Goal: Communication & Community: Answer question/provide support

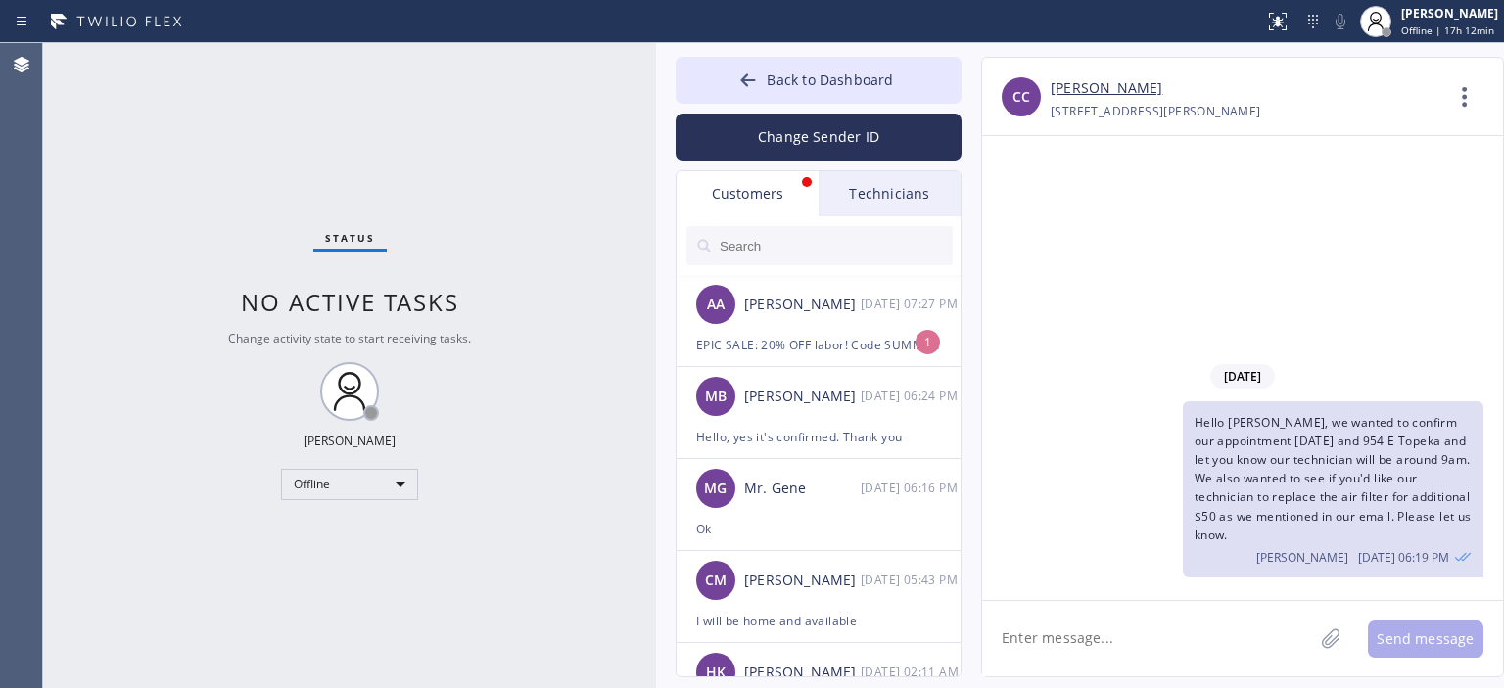
click at [801, 255] on input "text" at bounding box center [835, 245] width 235 height 39
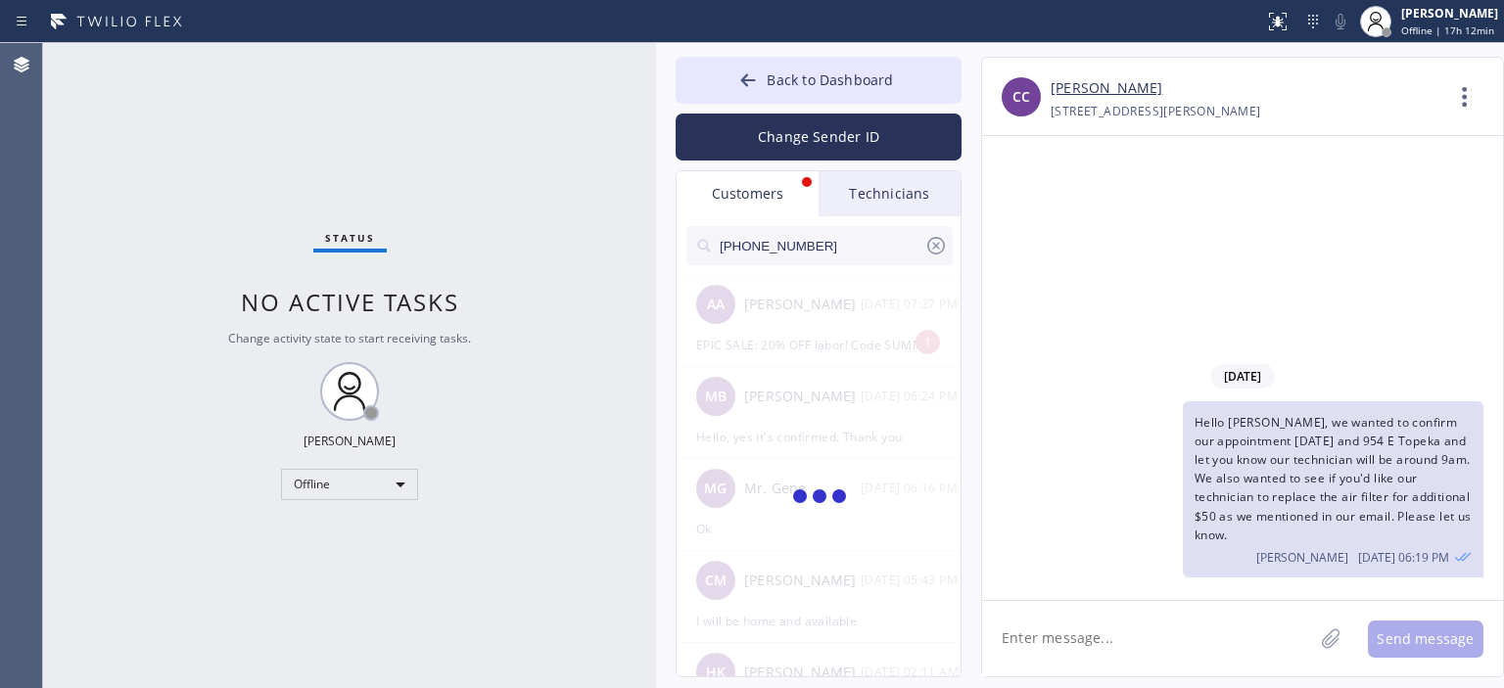
click at [844, 343] on div at bounding box center [820, 498] width 286 height 446
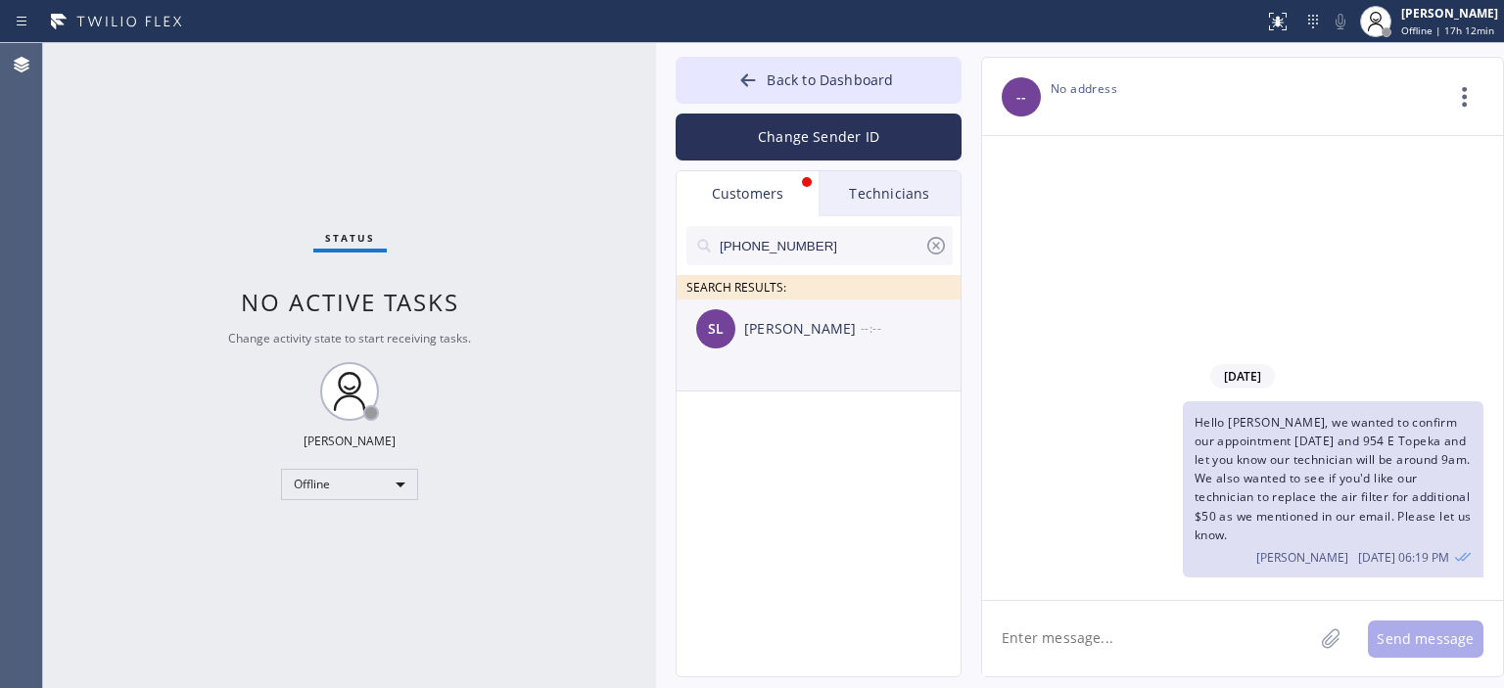
click at [802, 333] on div "[PERSON_NAME]" at bounding box center [802, 329] width 117 height 23
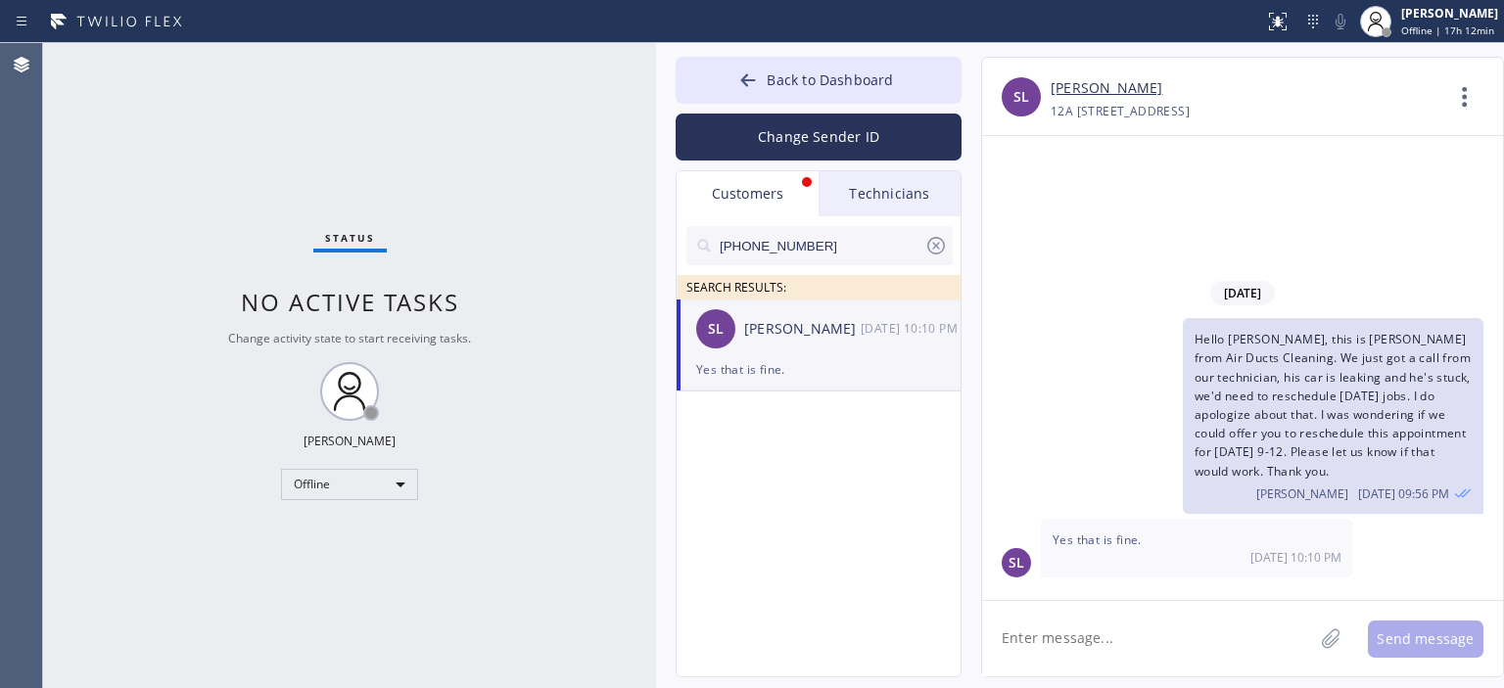
click at [1074, 651] on textarea at bounding box center [1147, 638] width 331 height 75
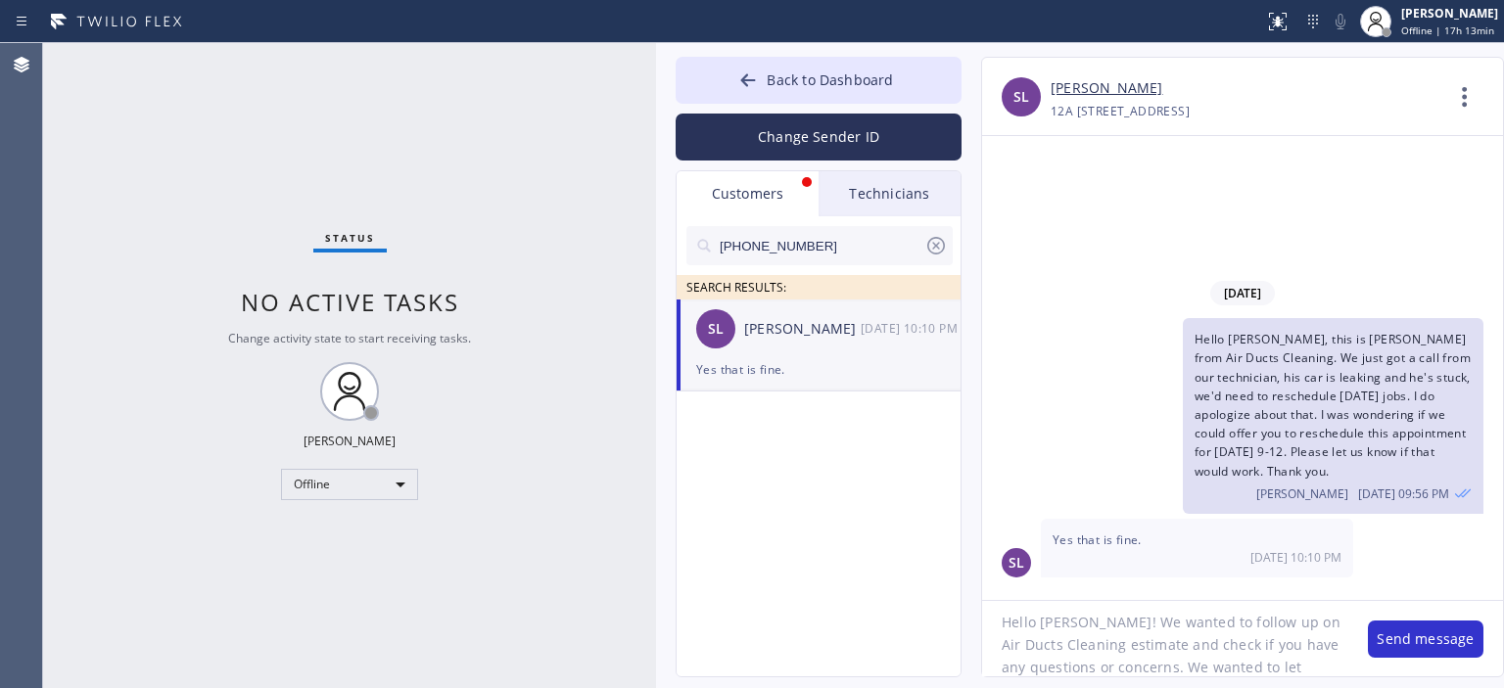
scroll to position [18, 0]
drag, startPoint x: 1291, startPoint y: 669, endPoint x: 1219, endPoint y: 678, distance: 72.0
click at [1157, 669] on textarea "Hello [PERSON_NAME]! We wanted to follow up on Air Ducts Cleaning estimate and …" at bounding box center [1165, 638] width 366 height 75
click at [1195, 638] on textarea "Hello [PERSON_NAME]! We wanted to follow up on Air Ducts Cleaning estimate and …" at bounding box center [1165, 638] width 366 height 75
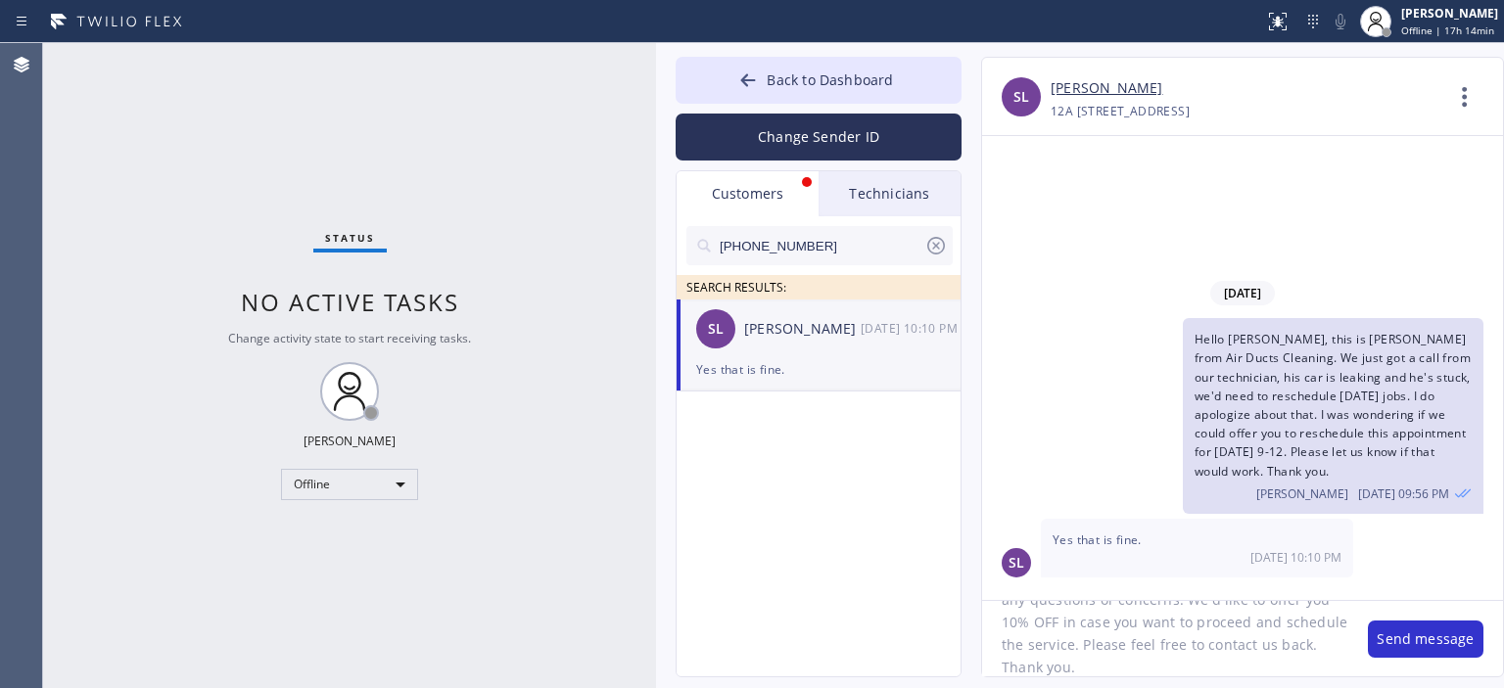
click at [1195, 638] on textarea "Hello [PERSON_NAME]! We wanted to follow up on Air Ducts Cleaning estimate and …" at bounding box center [1165, 638] width 366 height 75
type textarea "Hello [PERSON_NAME]! We wanted to follow up on Air Ducts Cleaning estimate and …"
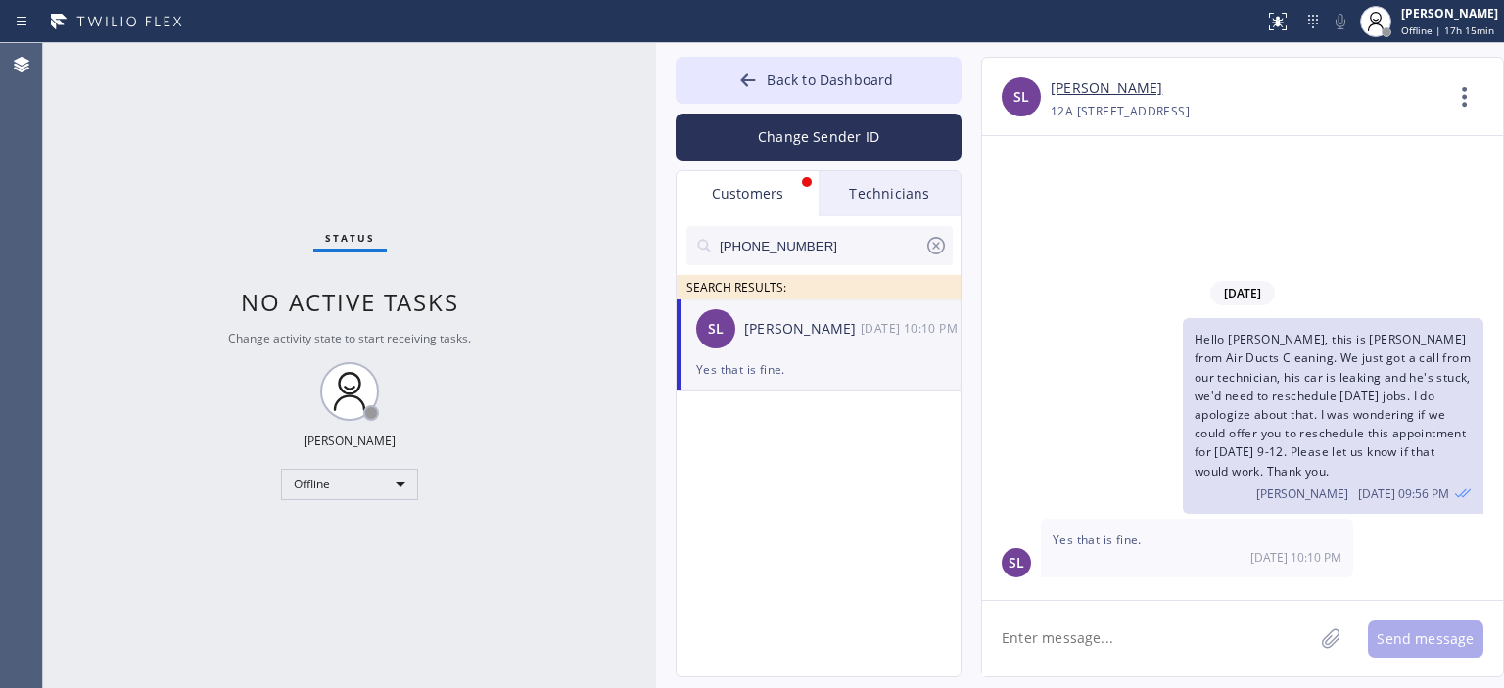
scroll to position [0, 0]
paste textarea "Hello [PERSON_NAME]! We wanted to follow up on Air Ducts Cleaning estimate and …"
type textarea "Hello [PERSON_NAME]! We wanted to follow up on Air Ducts Cleaning estimate and …"
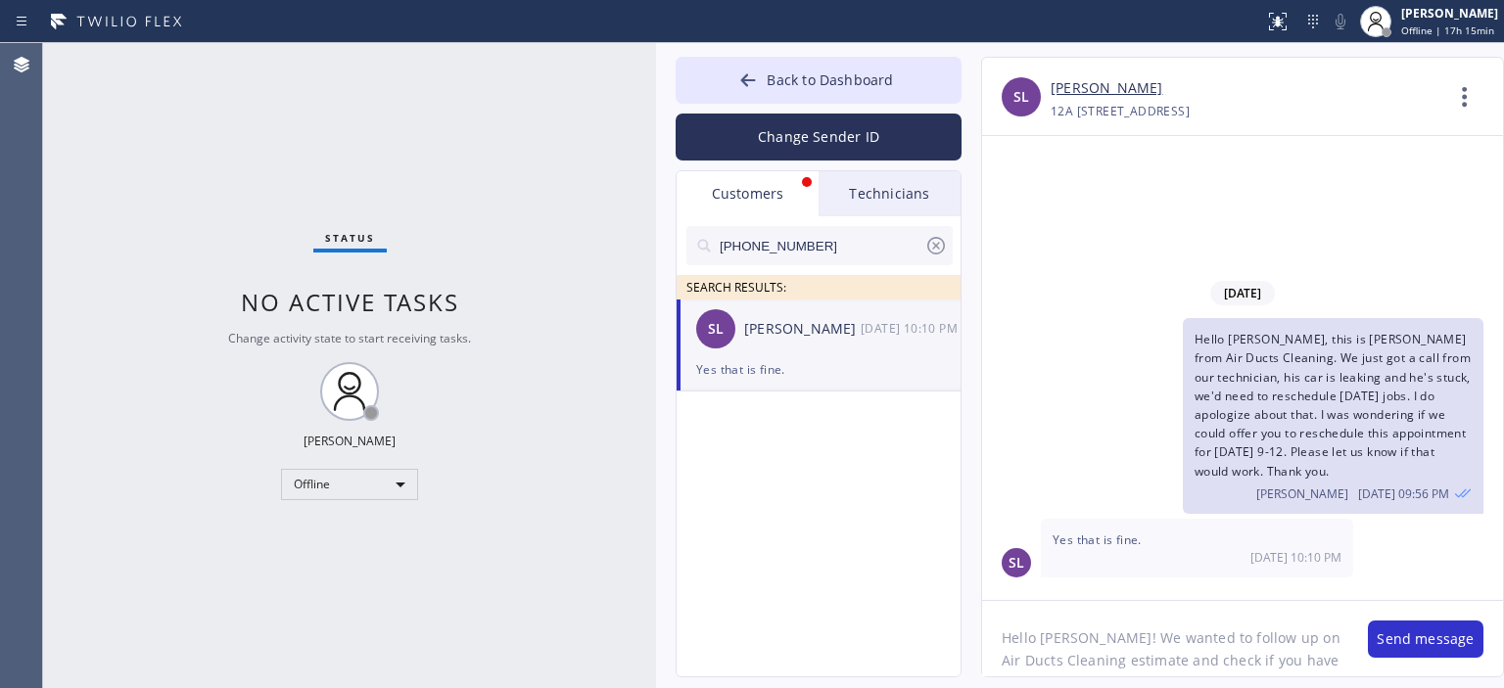
scroll to position [83, 0]
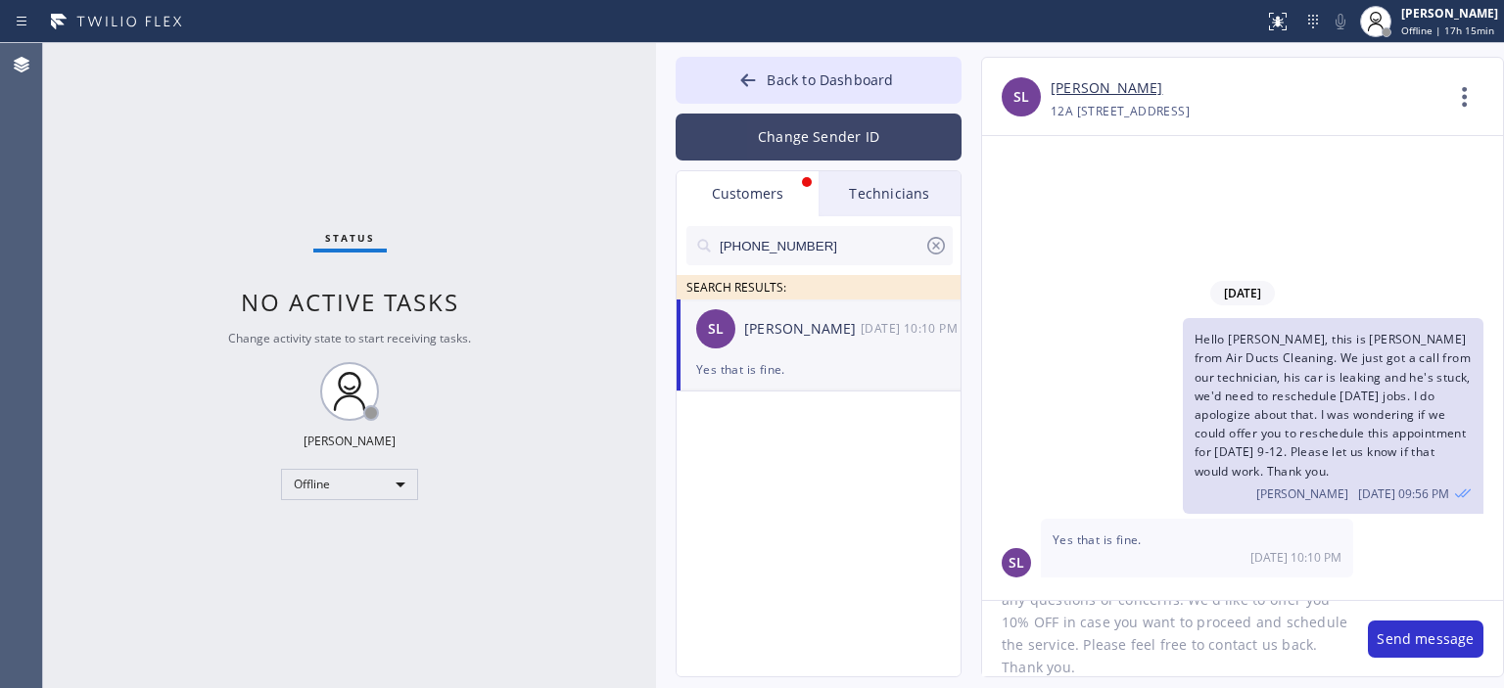
click at [851, 151] on button "Change Sender ID" at bounding box center [819, 137] width 286 height 47
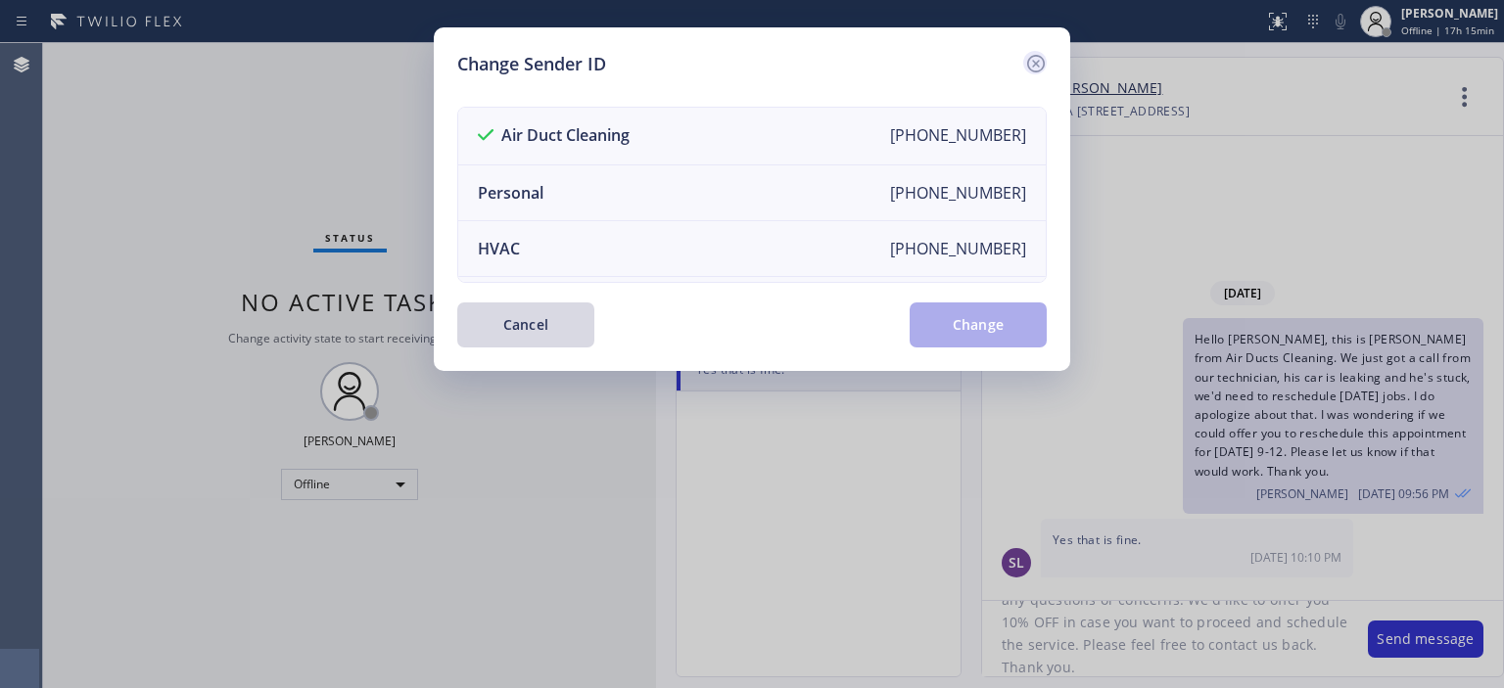
click at [1040, 54] on icon at bounding box center [1035, 63] width 23 height 23
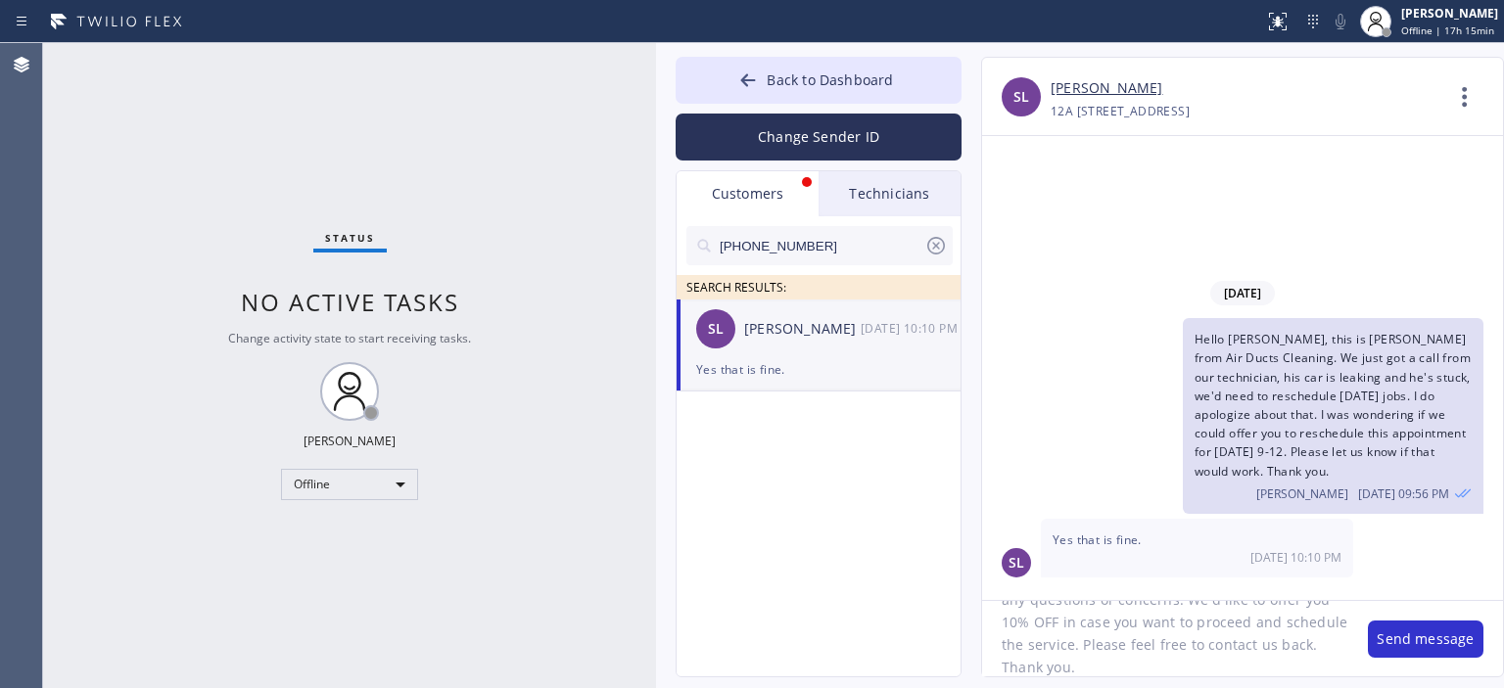
click at [1182, 661] on textarea "Hello [PERSON_NAME]! We wanted to follow up on Air Ducts Cleaning estimate and …" at bounding box center [1165, 638] width 366 height 75
click at [1400, 641] on button "Send message" at bounding box center [1426, 639] width 116 height 37
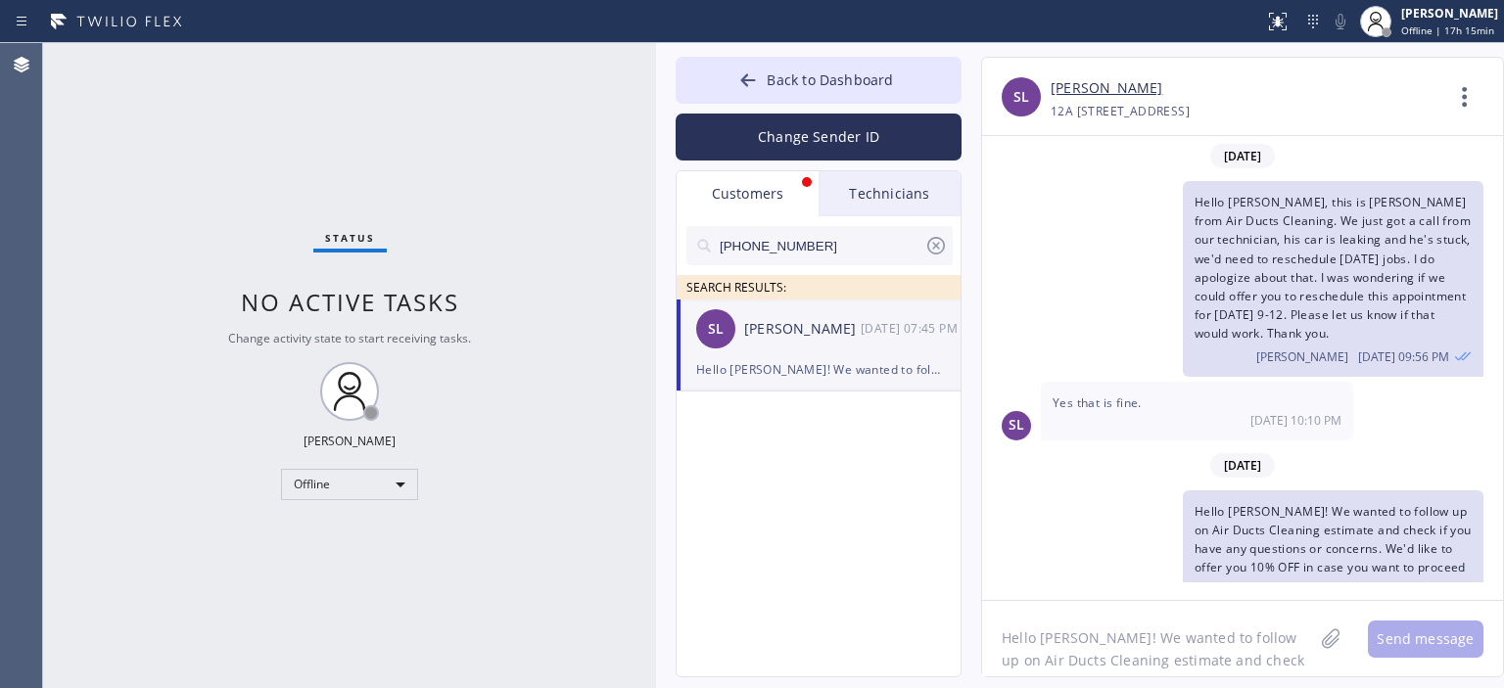
scroll to position [46, 0]
